Goal: Task Accomplishment & Management: Complete application form

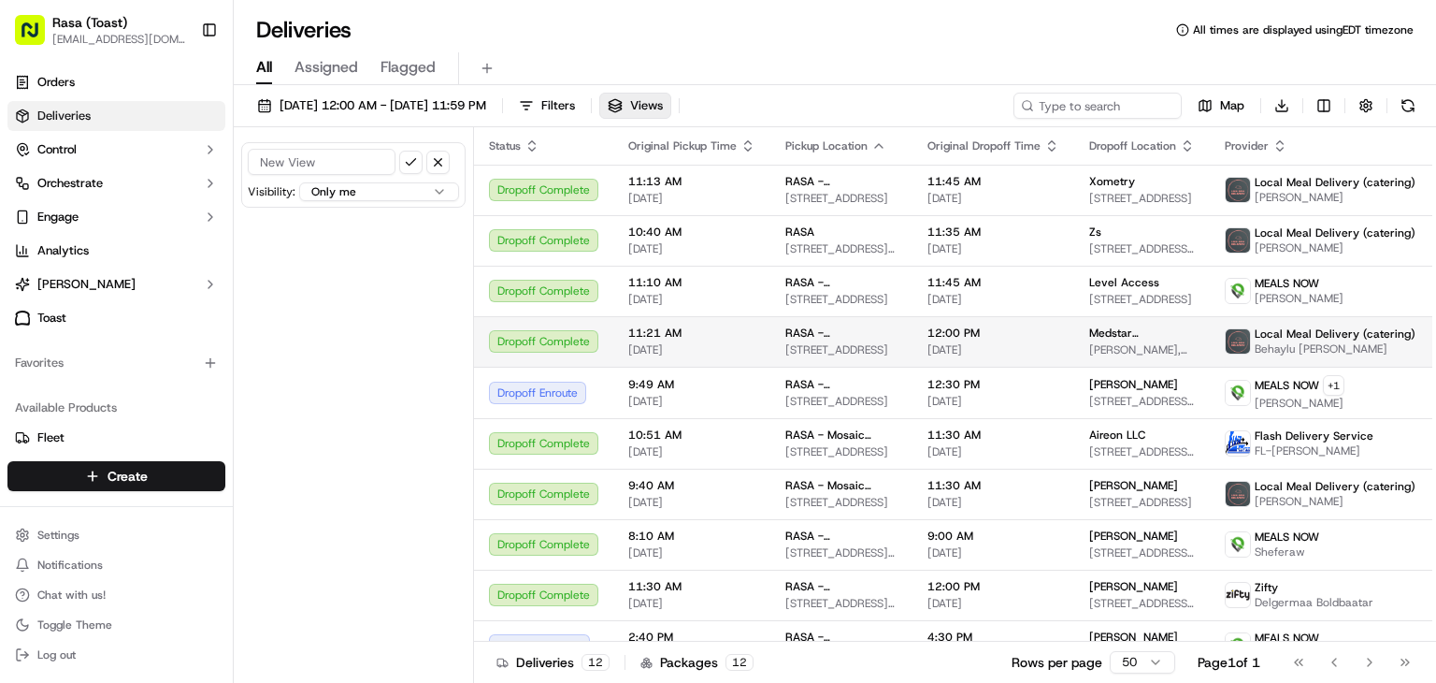
scroll to position [129, 0]
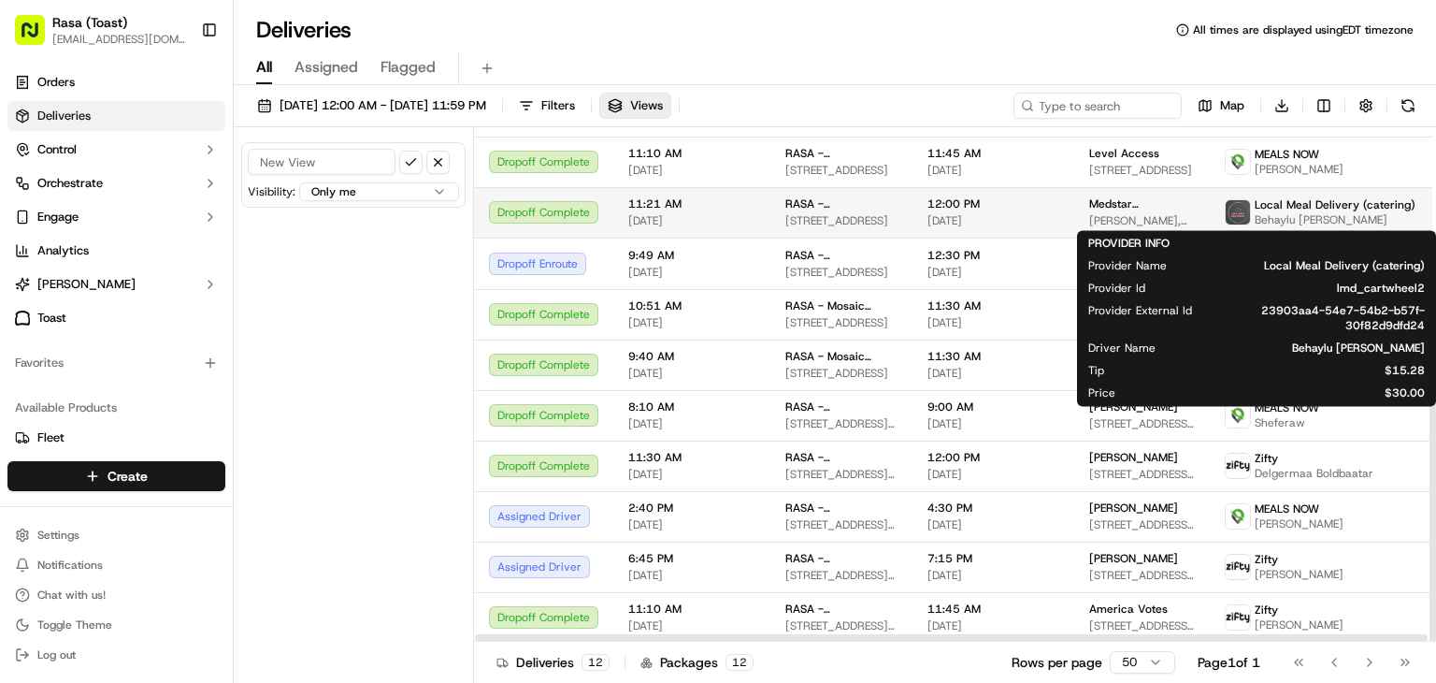
click at [1255, 213] on span "Behaylu [PERSON_NAME]" at bounding box center [1335, 219] width 161 height 15
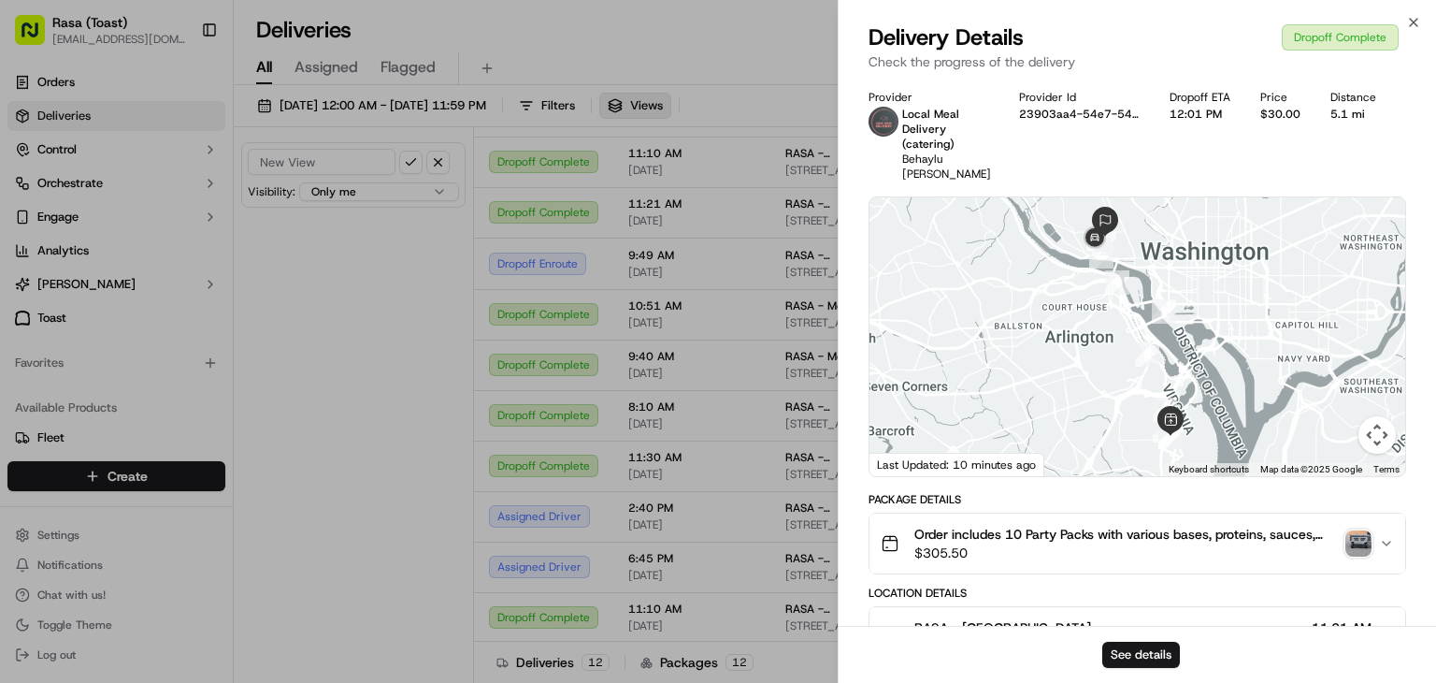
click at [1355, 530] on img "button" at bounding box center [1359, 543] width 26 height 26
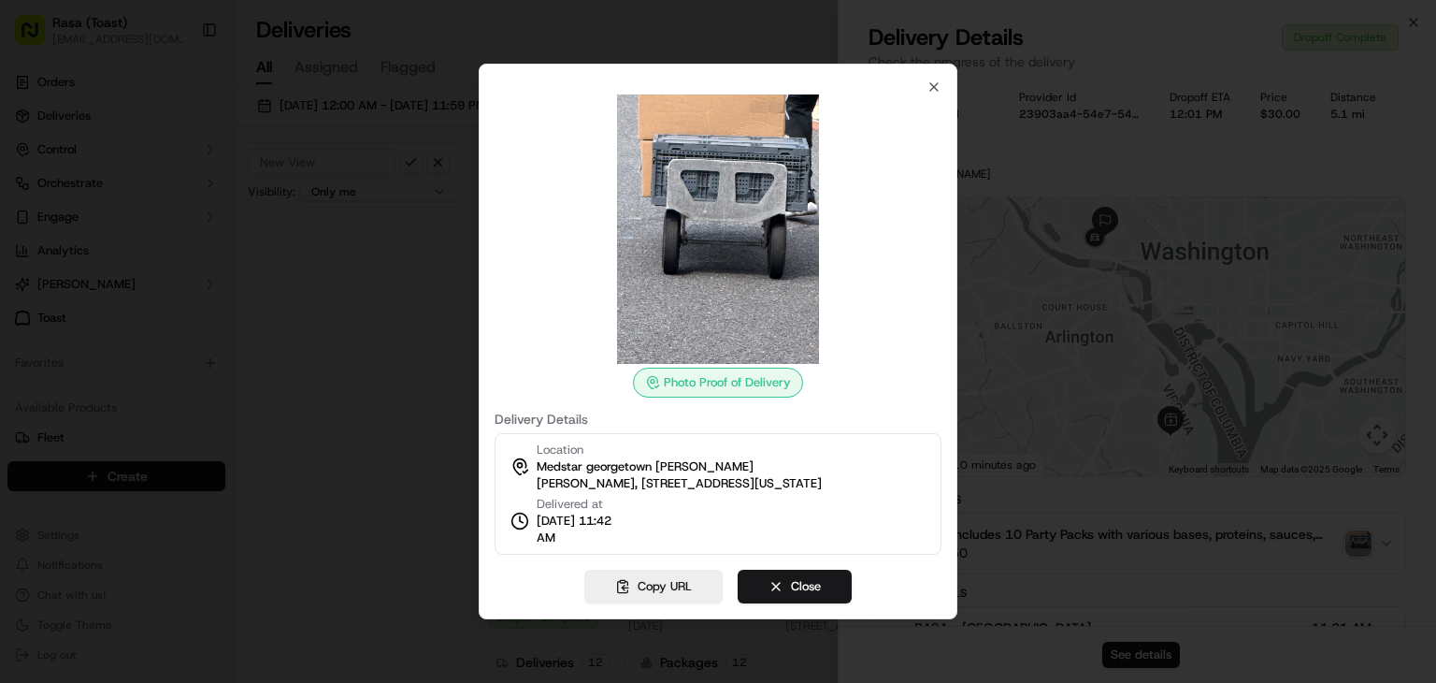
click at [1045, 490] on div at bounding box center [718, 341] width 1436 height 683
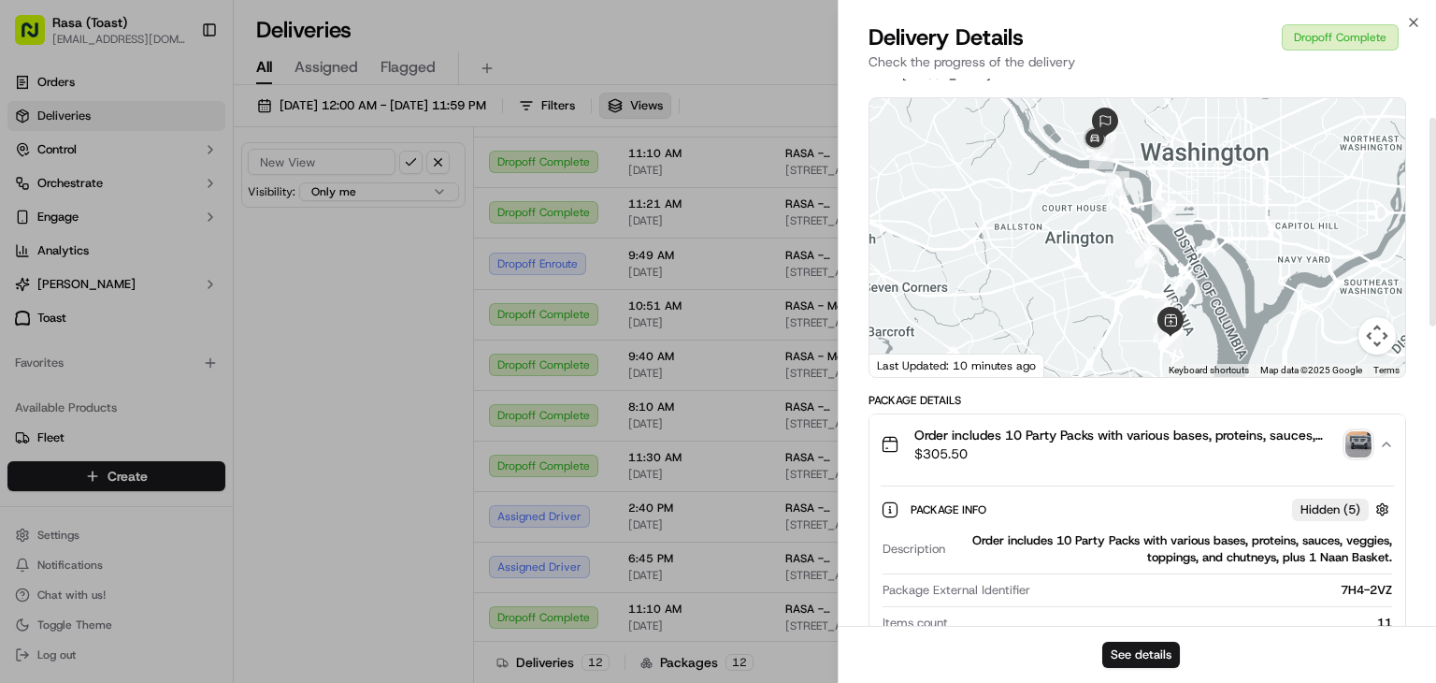
scroll to position [105, 0]
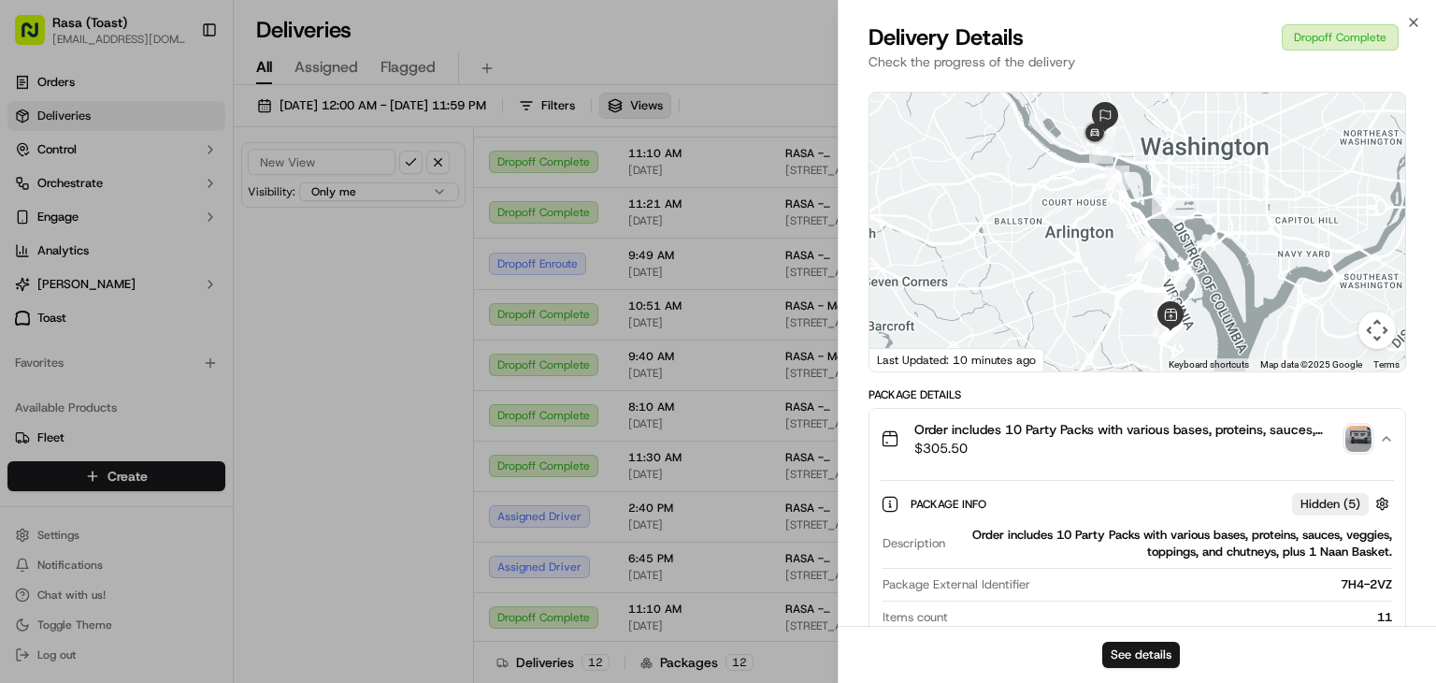
click at [1355, 425] on img "button" at bounding box center [1359, 438] width 26 height 26
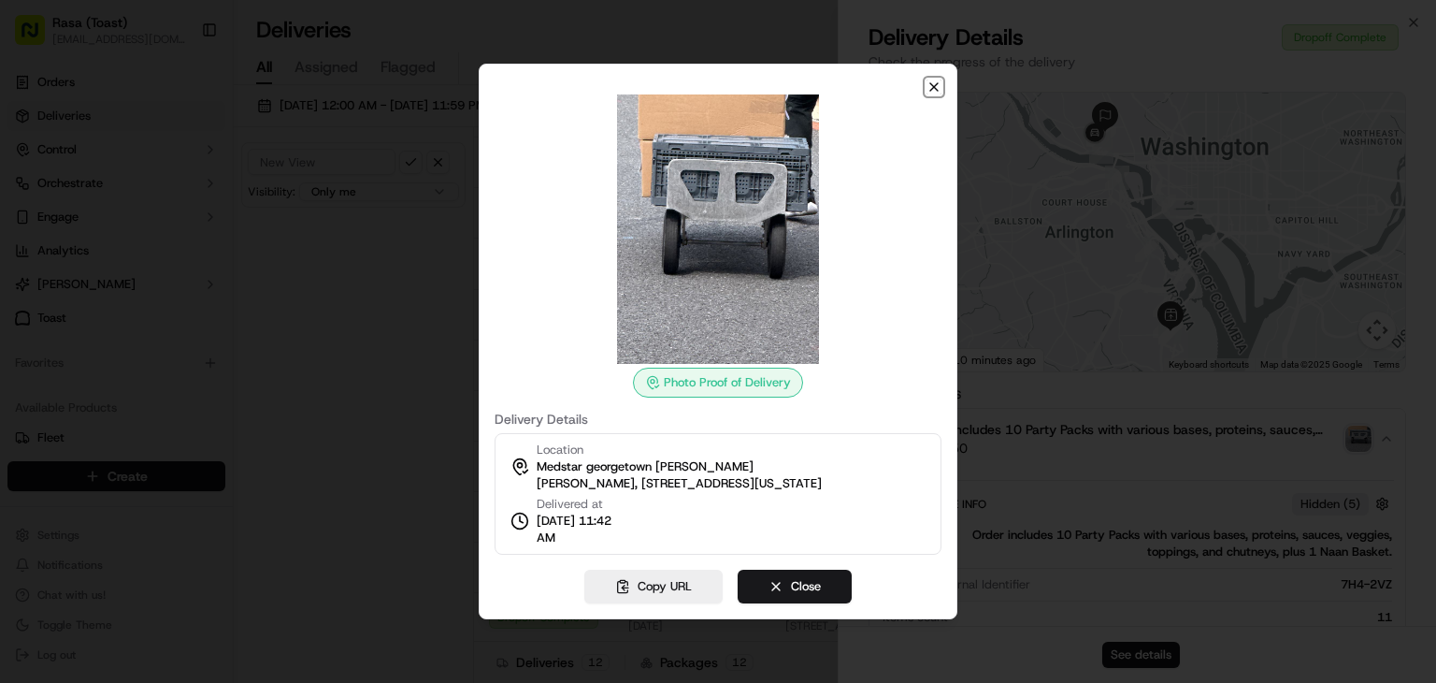
click at [936, 89] on icon "button" at bounding box center [933, 86] width 7 height 7
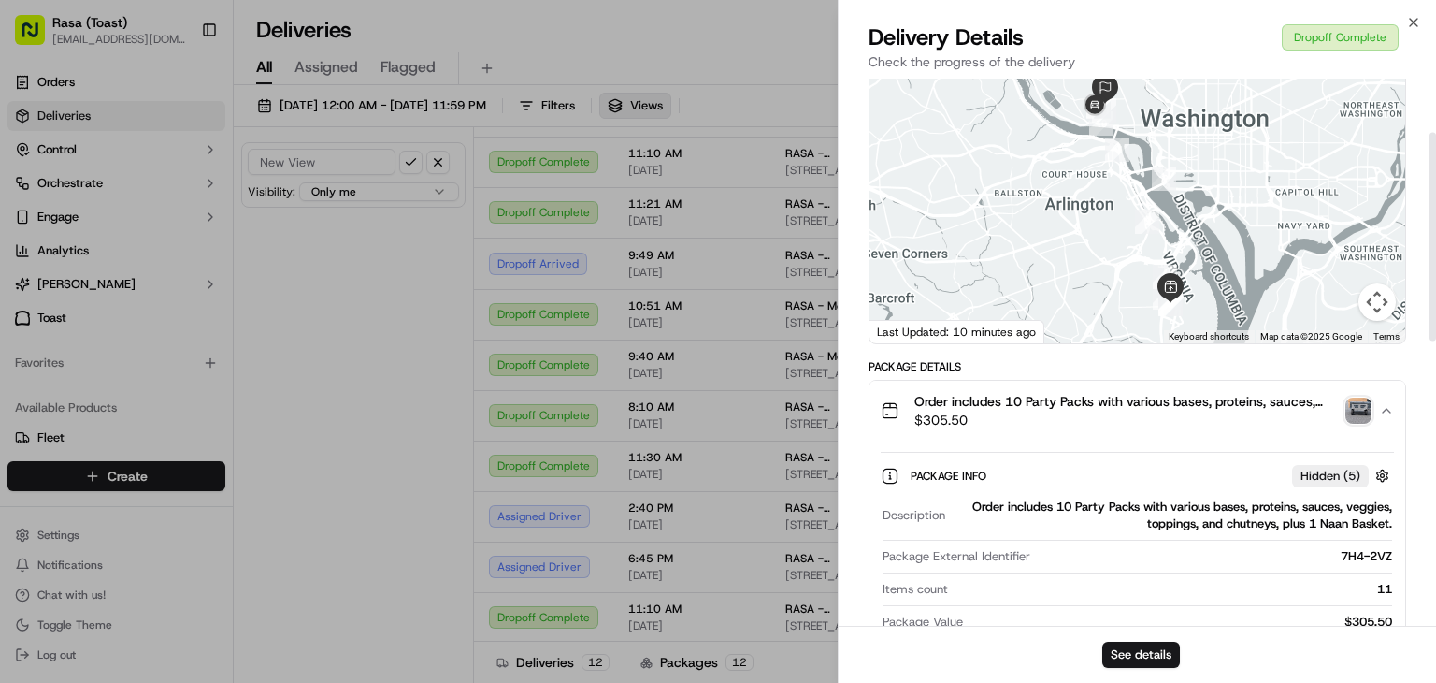
scroll to position [123, 0]
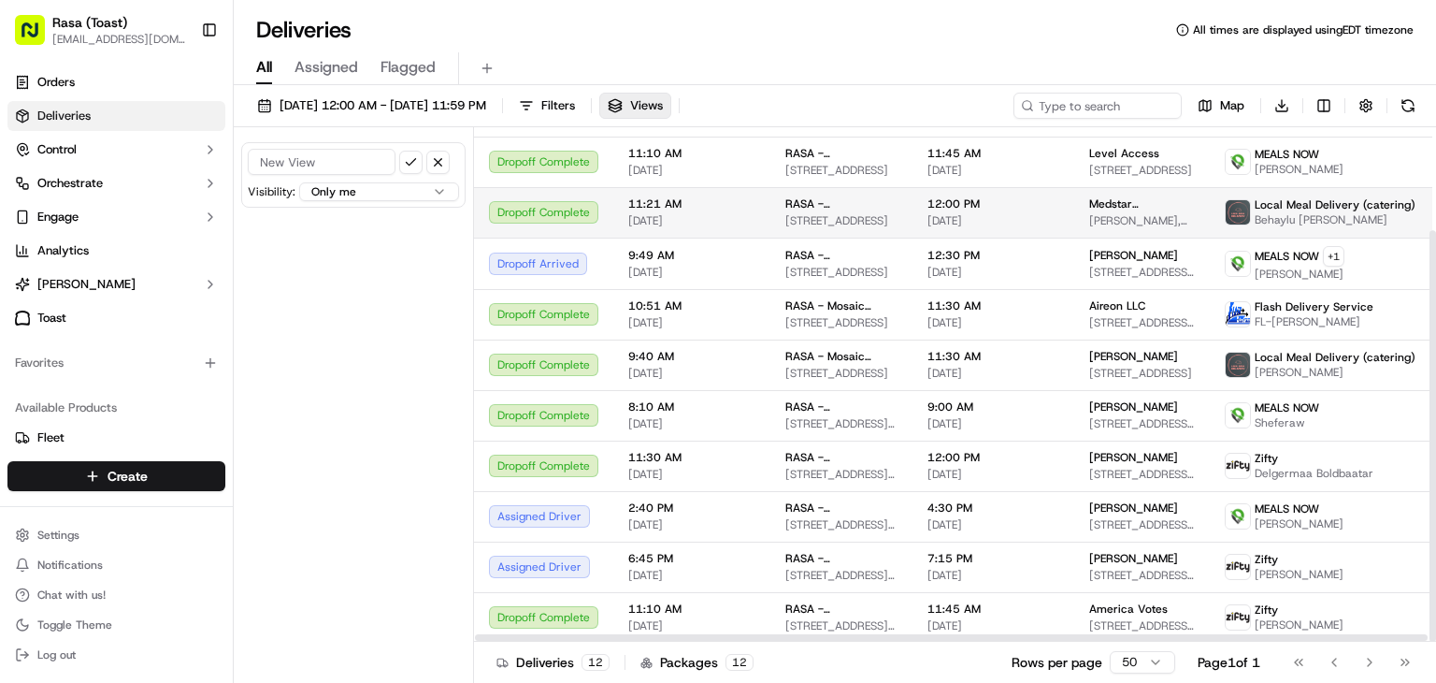
click at [1336, 222] on span "Behaylu [PERSON_NAME]" at bounding box center [1335, 219] width 161 height 15
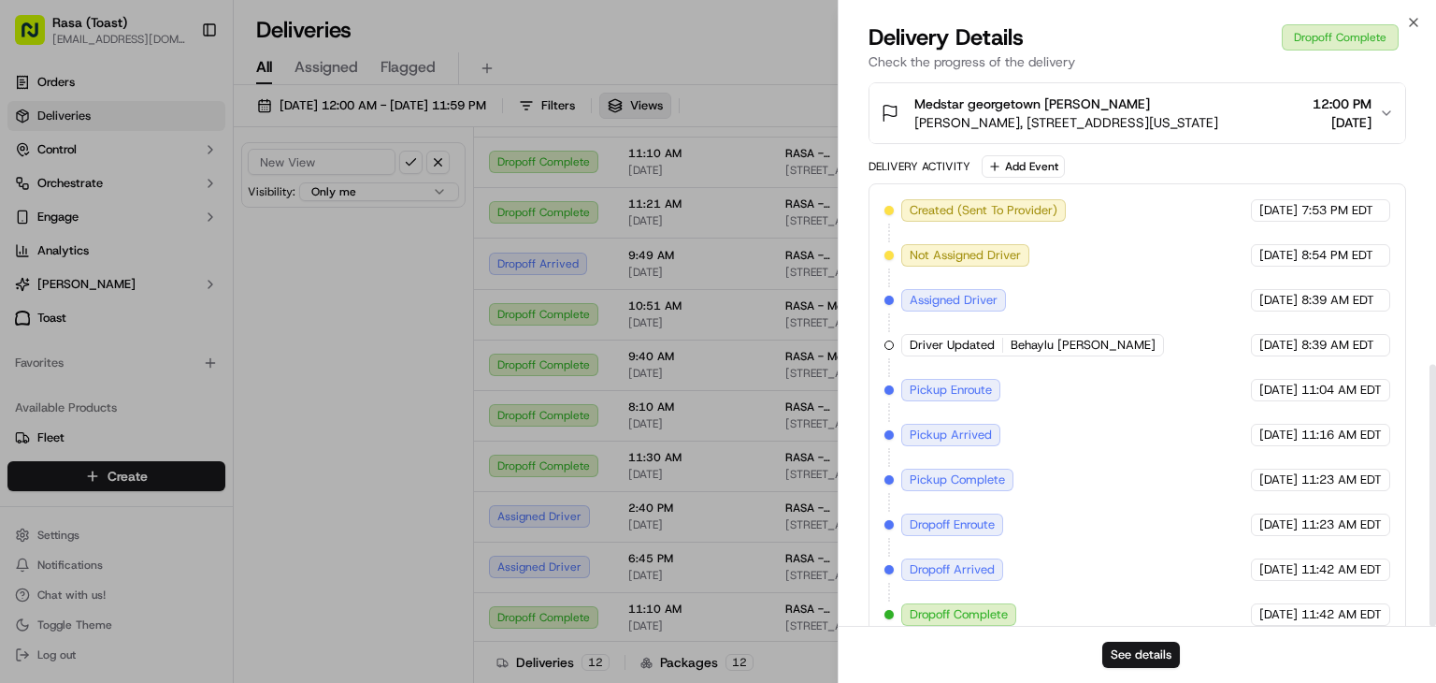
scroll to position [598, 0]
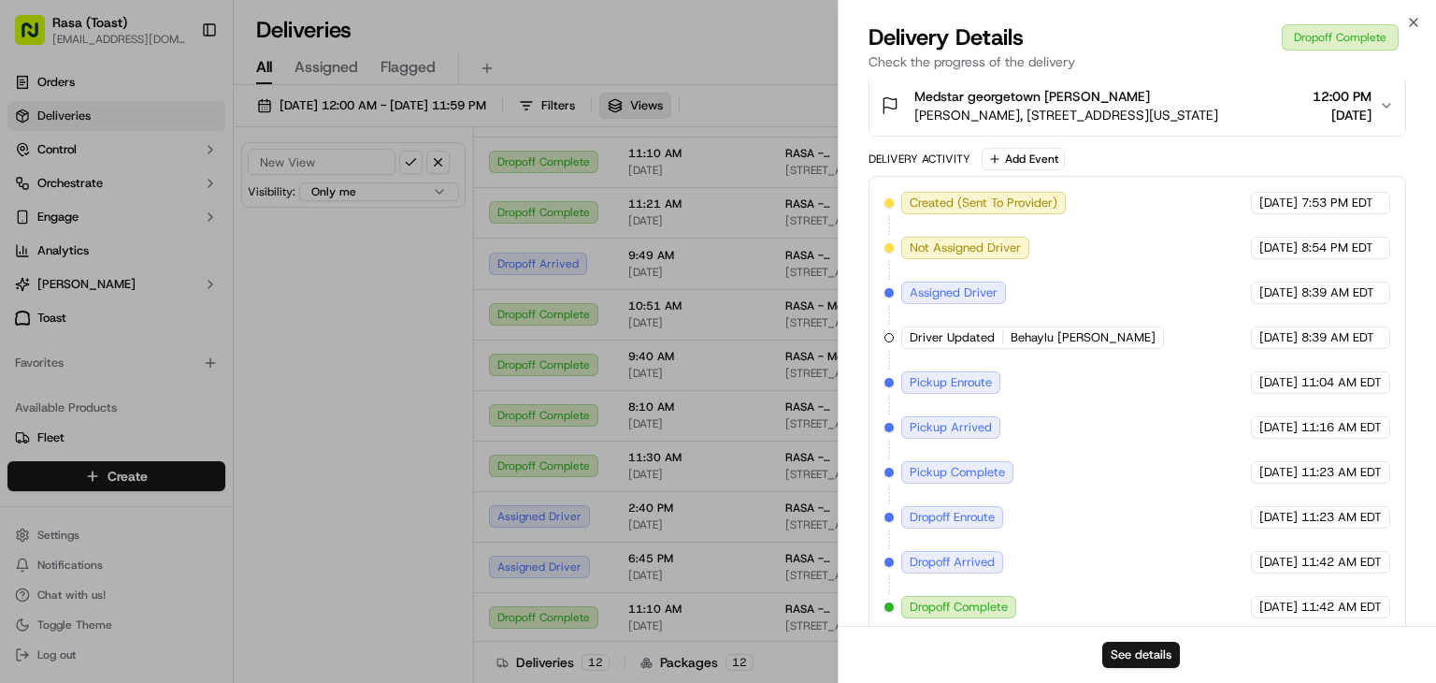
click at [1011, 329] on span "Behaylu [PERSON_NAME]" at bounding box center [1083, 337] width 145 height 17
click at [1135, 651] on button "See details" at bounding box center [1142, 654] width 78 height 26
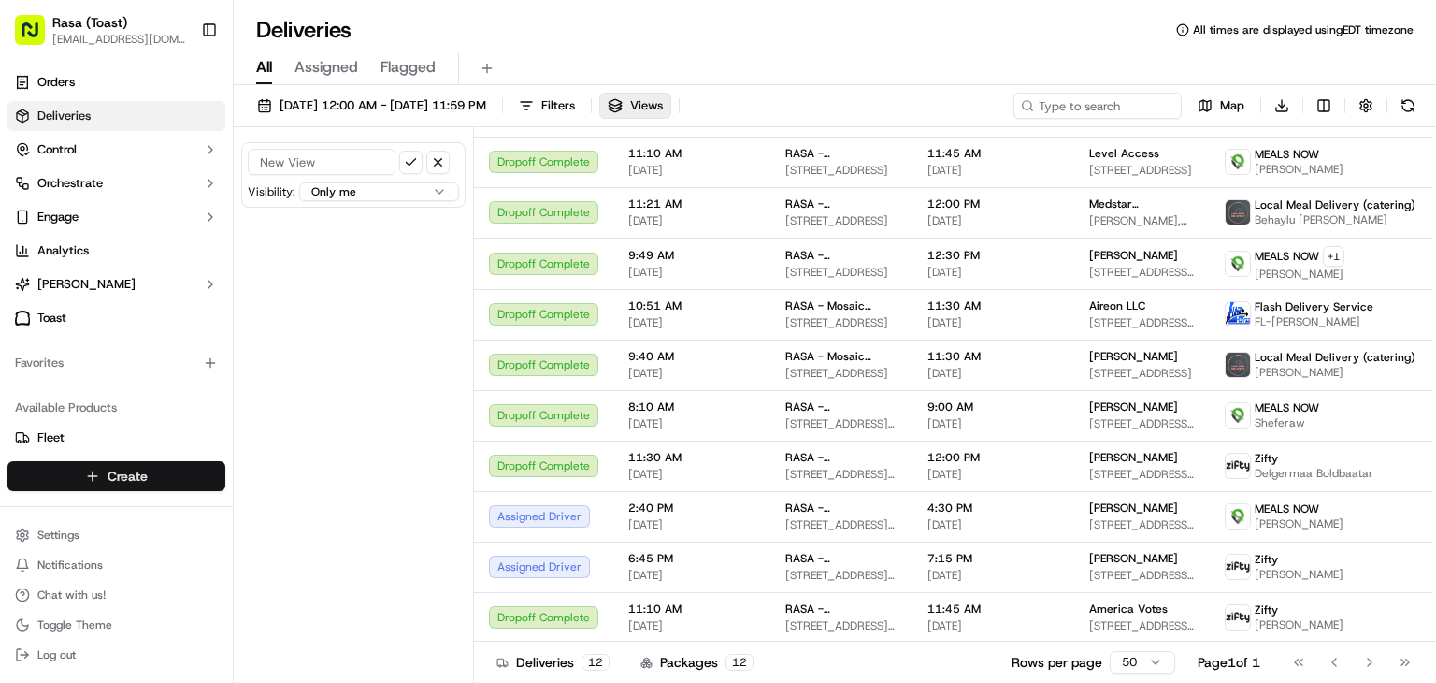
click at [160, 483] on html "Rasa (Toast) nl@rasa.co Toggle Sidebar Orders Deliveries Control Orchestrate En…" at bounding box center [718, 341] width 1436 height 683
click at [313, 522] on link "Delivery" at bounding box center [338, 511] width 209 height 34
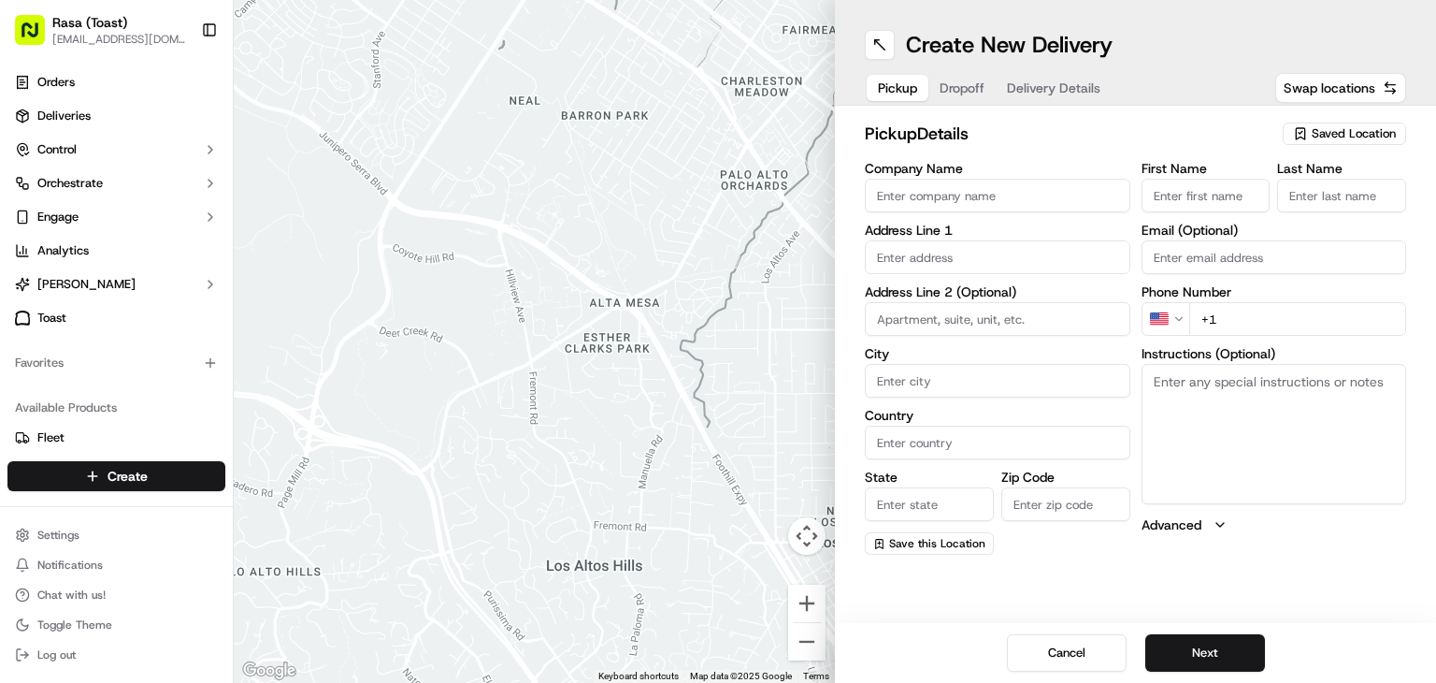
click at [915, 201] on input "Company Name" at bounding box center [998, 196] width 266 height 34
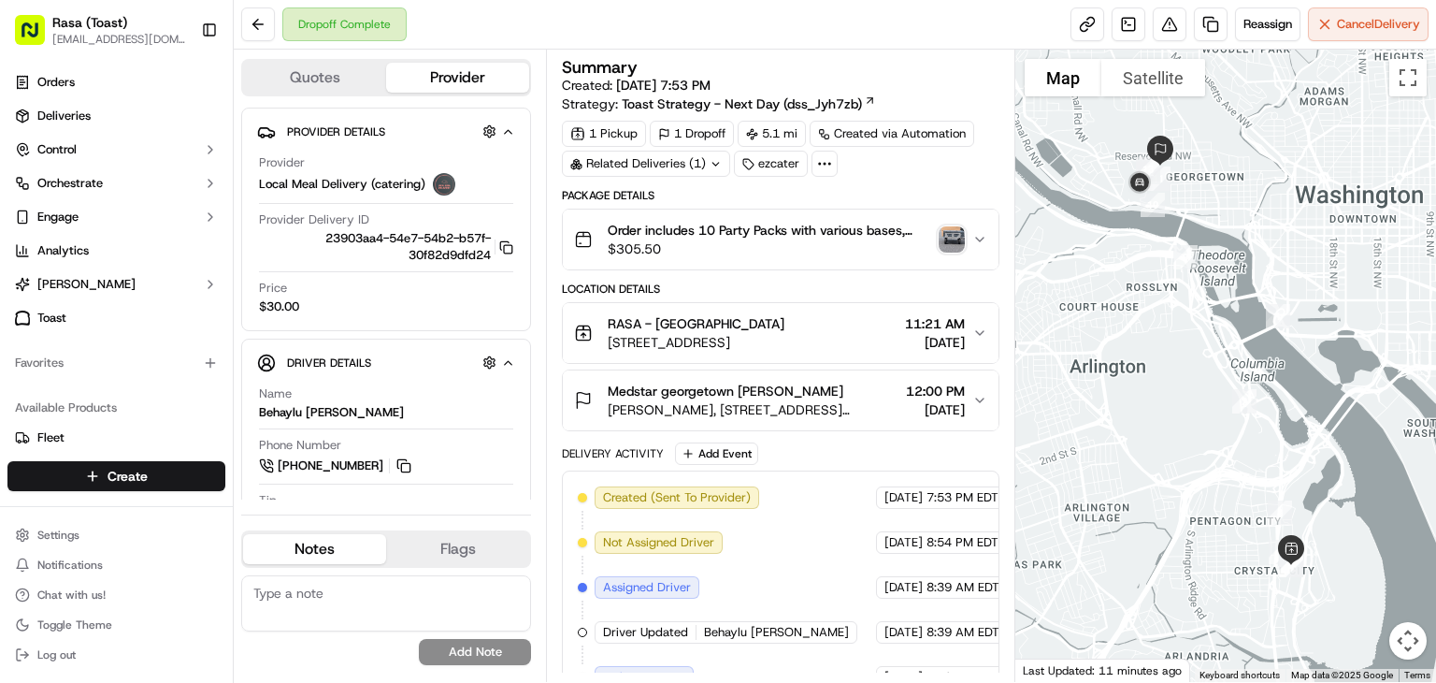
click at [944, 232] on img "button" at bounding box center [952, 239] width 26 height 26
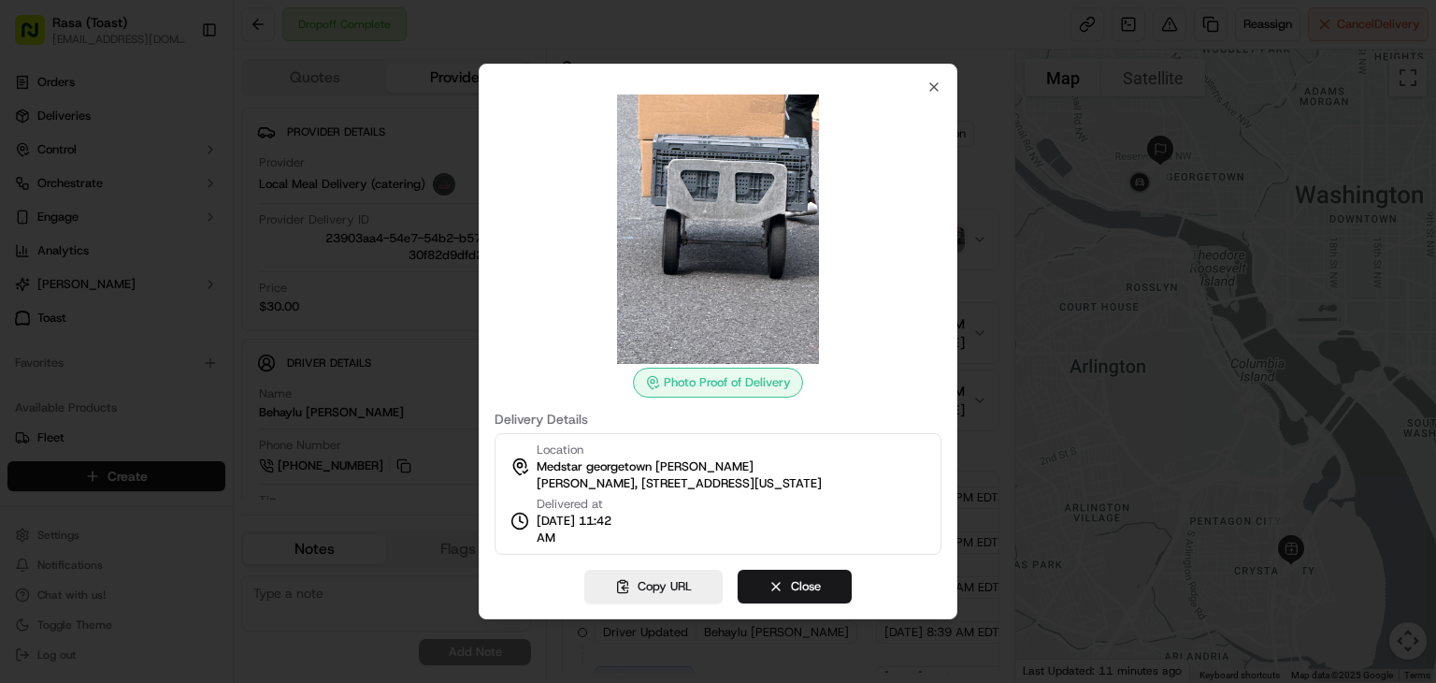
click at [704, 261] on img at bounding box center [718, 228] width 269 height 269
click at [932, 84] on icon "button" at bounding box center [934, 86] width 15 height 15
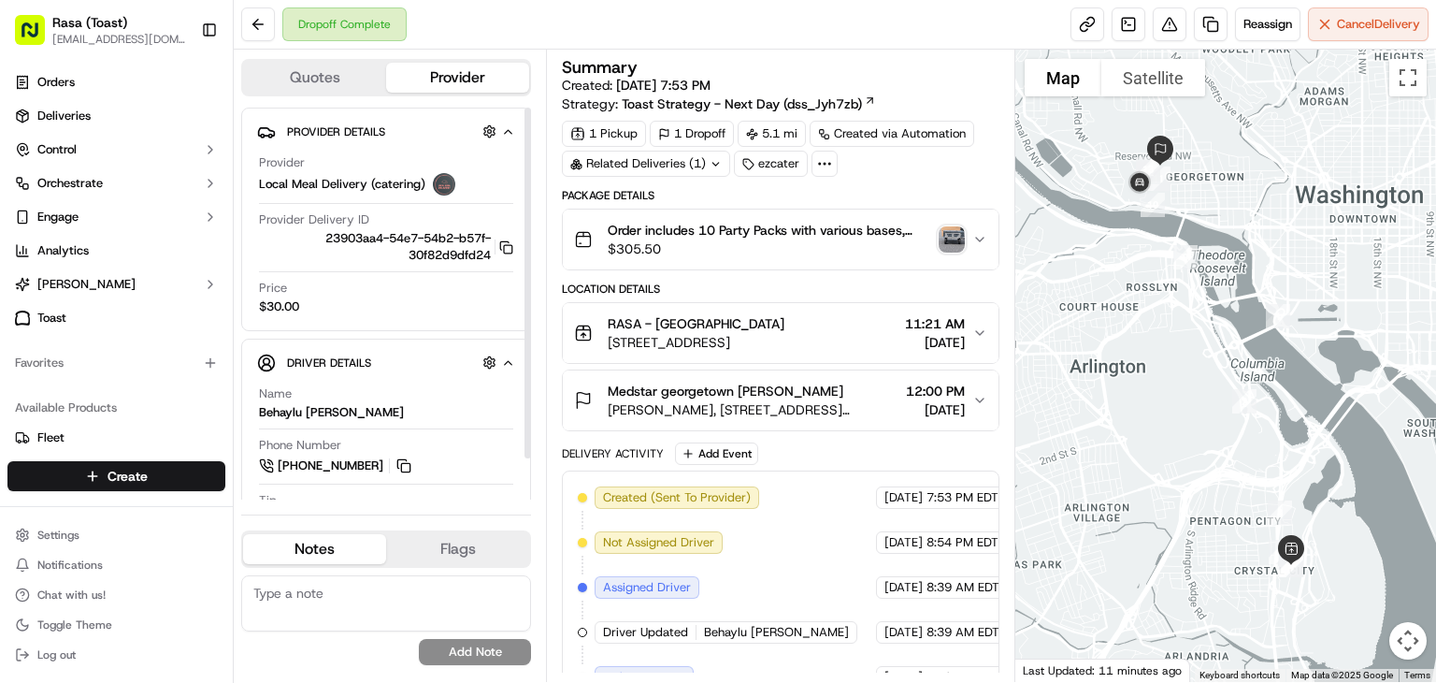
click at [448, 180] on img at bounding box center [444, 184] width 22 height 22
click at [509, 132] on icon "button" at bounding box center [508, 131] width 14 height 15
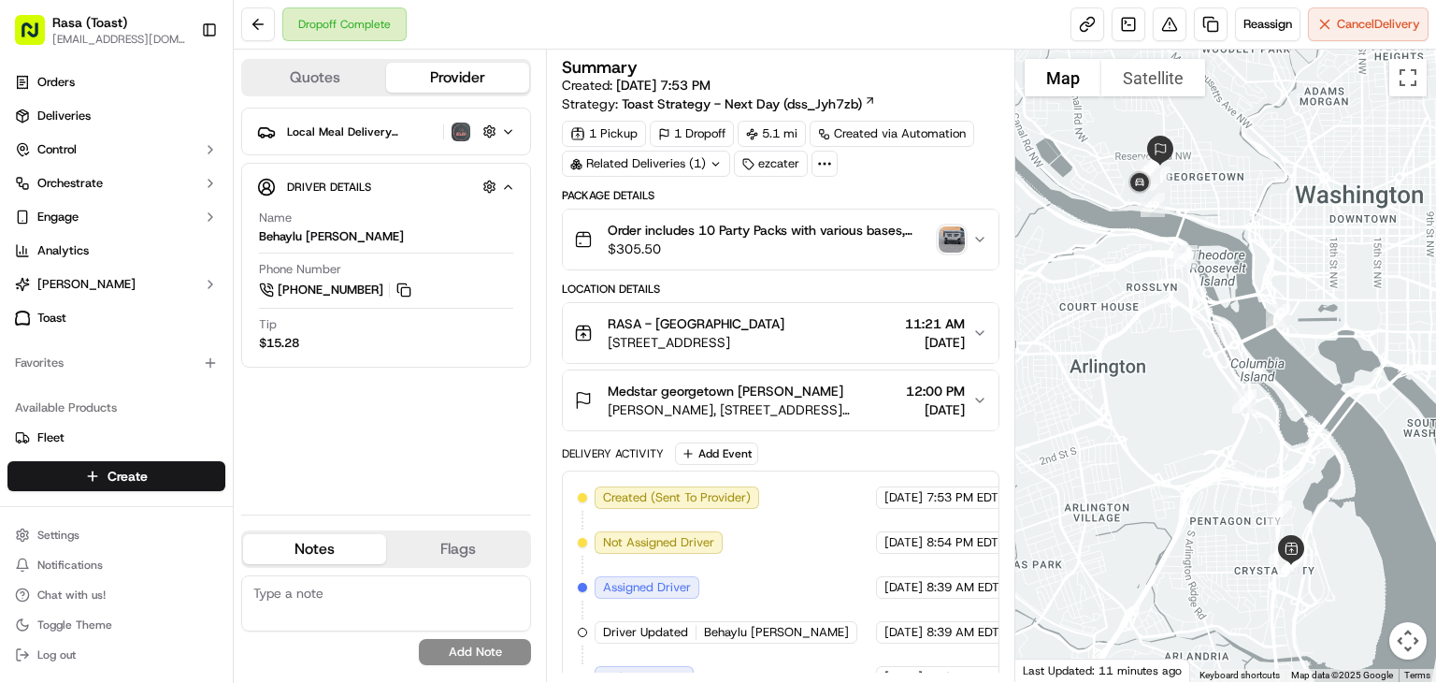
click at [506, 132] on icon "button" at bounding box center [508, 131] width 14 height 15
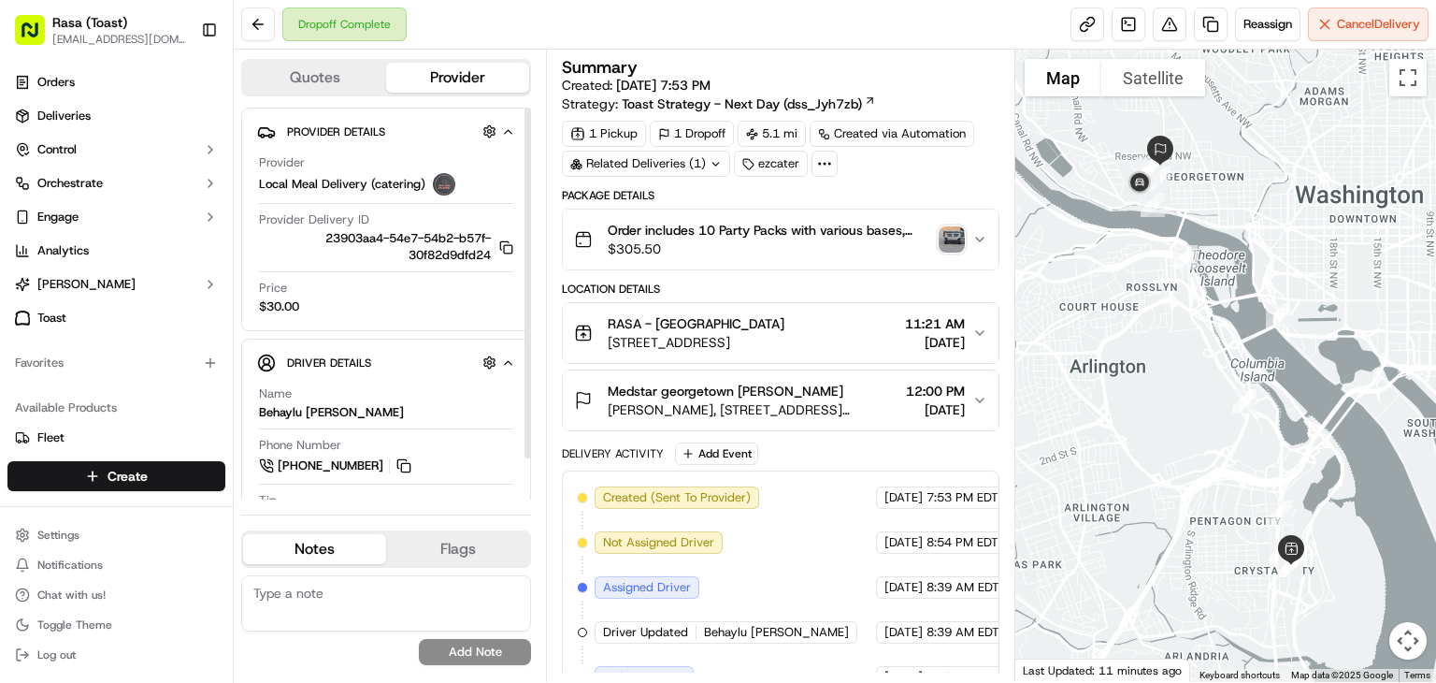
click at [448, 182] on img at bounding box center [444, 184] width 22 height 22
click at [188, 147] on button "Control" at bounding box center [116, 150] width 218 height 30
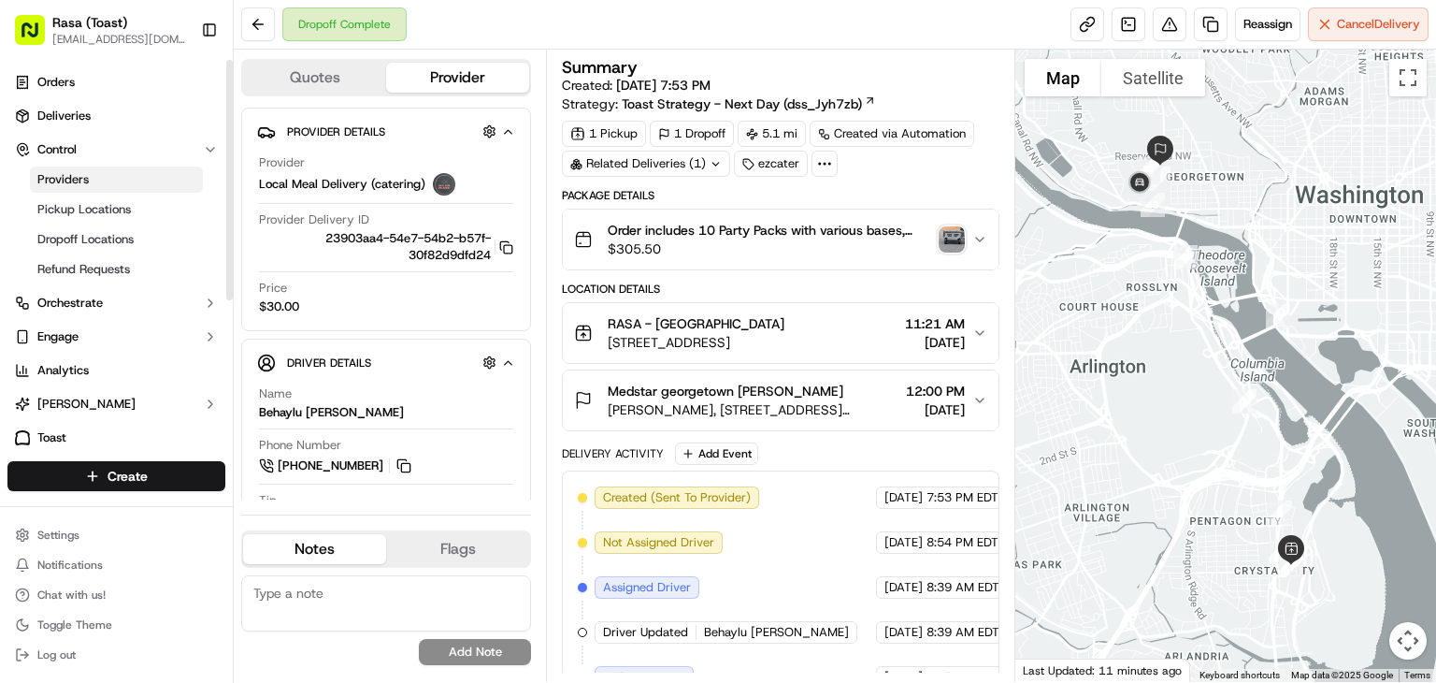
click at [147, 182] on link "Providers" at bounding box center [116, 179] width 173 height 26
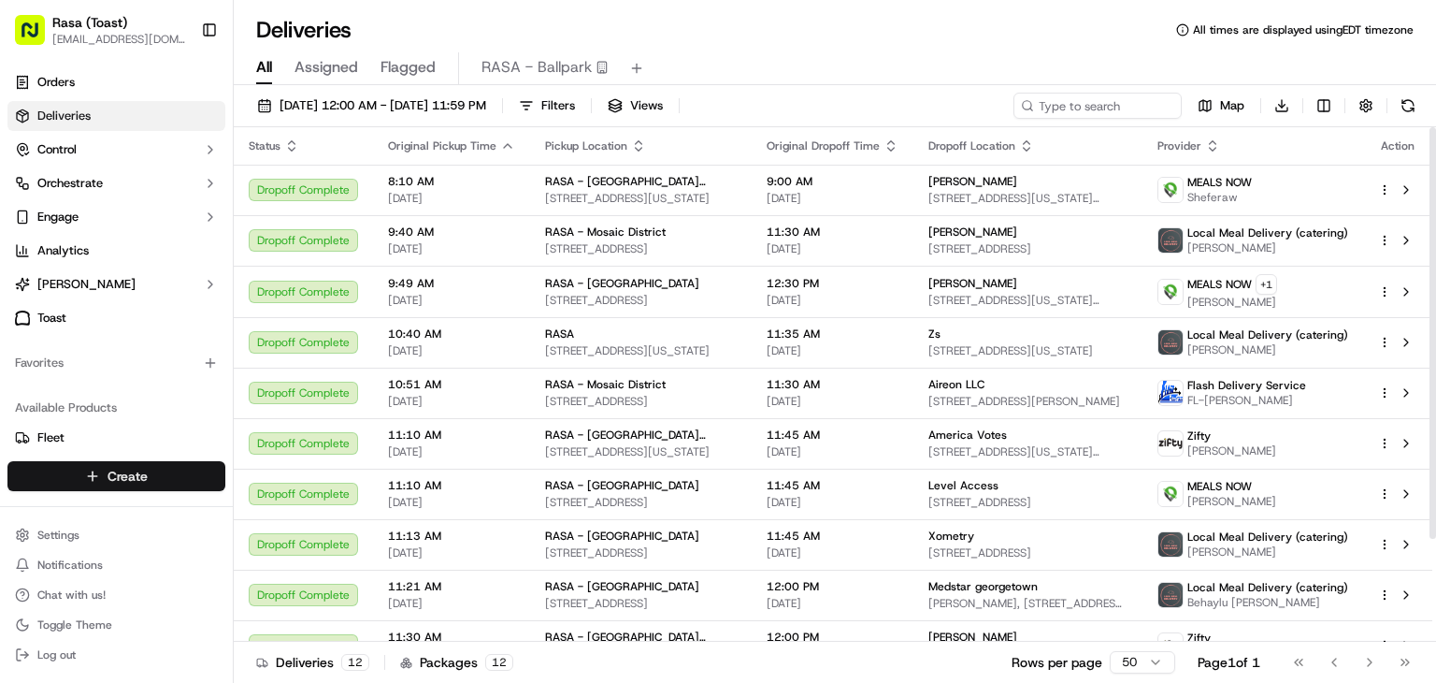
click at [173, 478] on html "Rasa (Toast) [EMAIL_ADDRESS][DOMAIN_NAME] Toggle Sidebar Orders Deliveries Cont…" at bounding box center [718, 341] width 1436 height 683
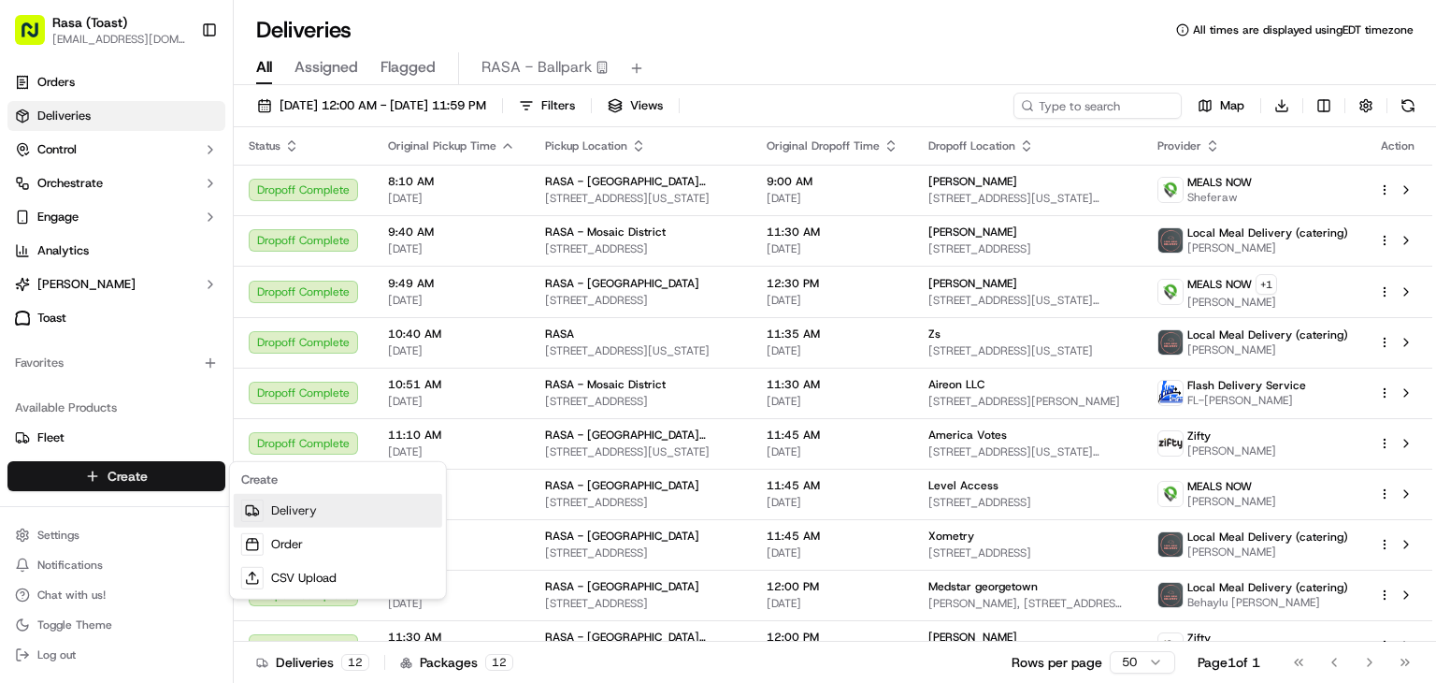
click at [301, 512] on link "Delivery" at bounding box center [338, 511] width 209 height 34
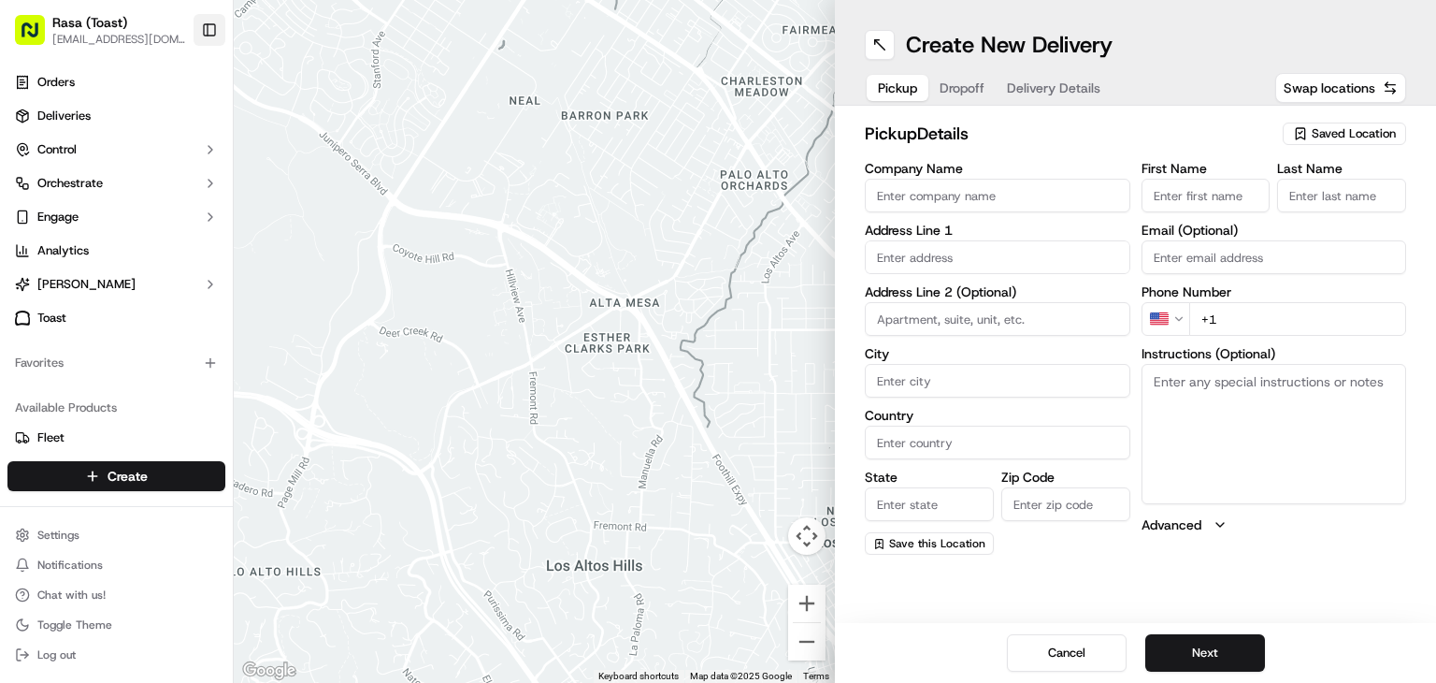
click at [214, 33] on button "Toggle Sidebar" at bounding box center [210, 30] width 32 height 32
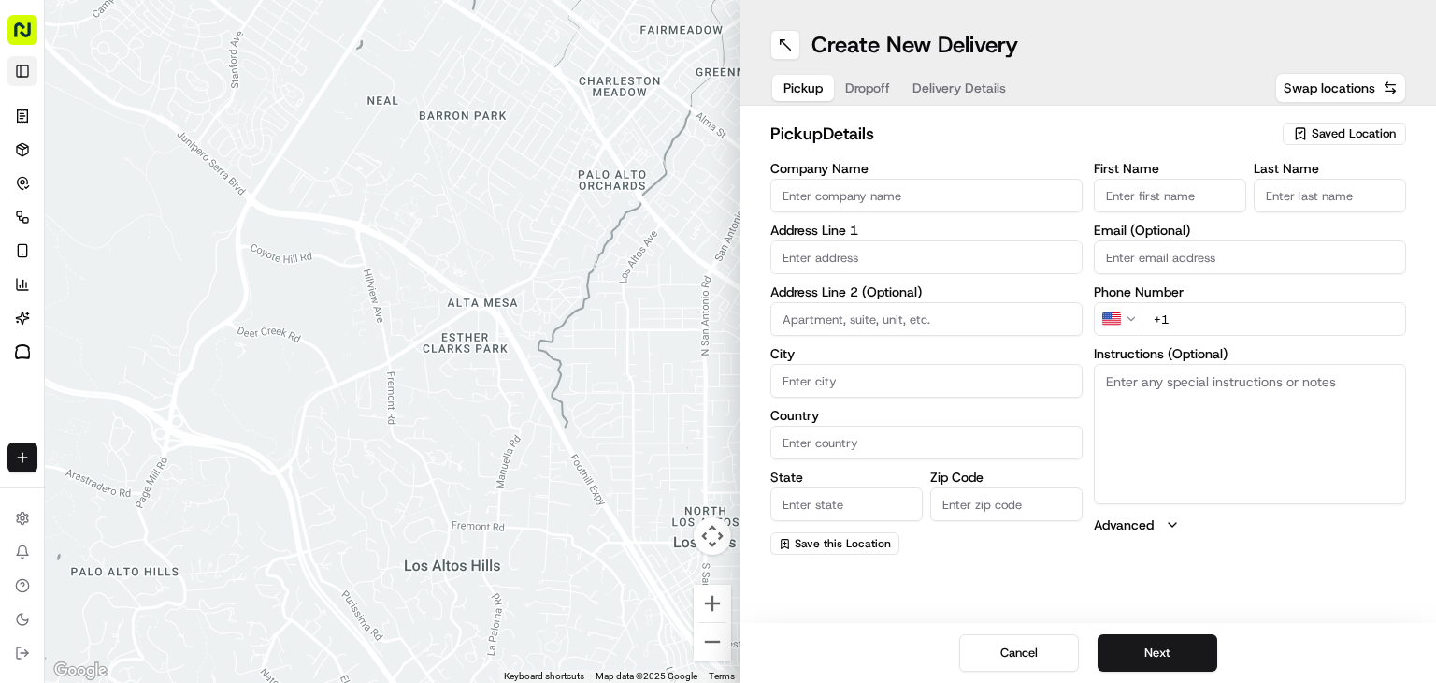
click at [214, 33] on div at bounding box center [393, 341] width 696 height 683
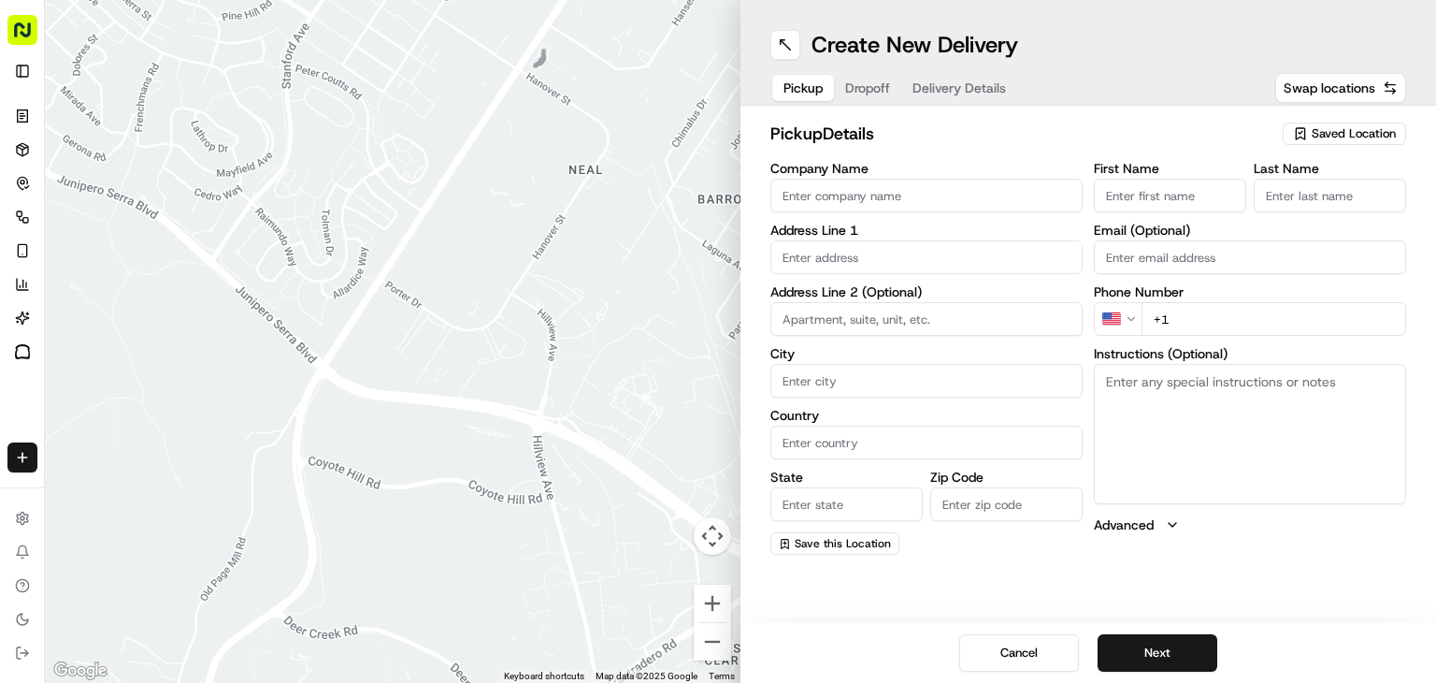
click at [28, 28] on rect "button" at bounding box center [22, 30] width 30 height 30
click at [27, 30] on rect "button" at bounding box center [22, 30] width 30 height 30
click at [27, 34] on rect "button" at bounding box center [22, 30] width 30 height 30
click at [26, 465] on html "Rasa (Toast) [EMAIL_ADDRESS][DOMAIN_NAME] Toggle Sidebar Orders Deliveries Cont…" at bounding box center [718, 341] width 1436 height 683
